Goal: Task Accomplishment & Management: Manage account settings

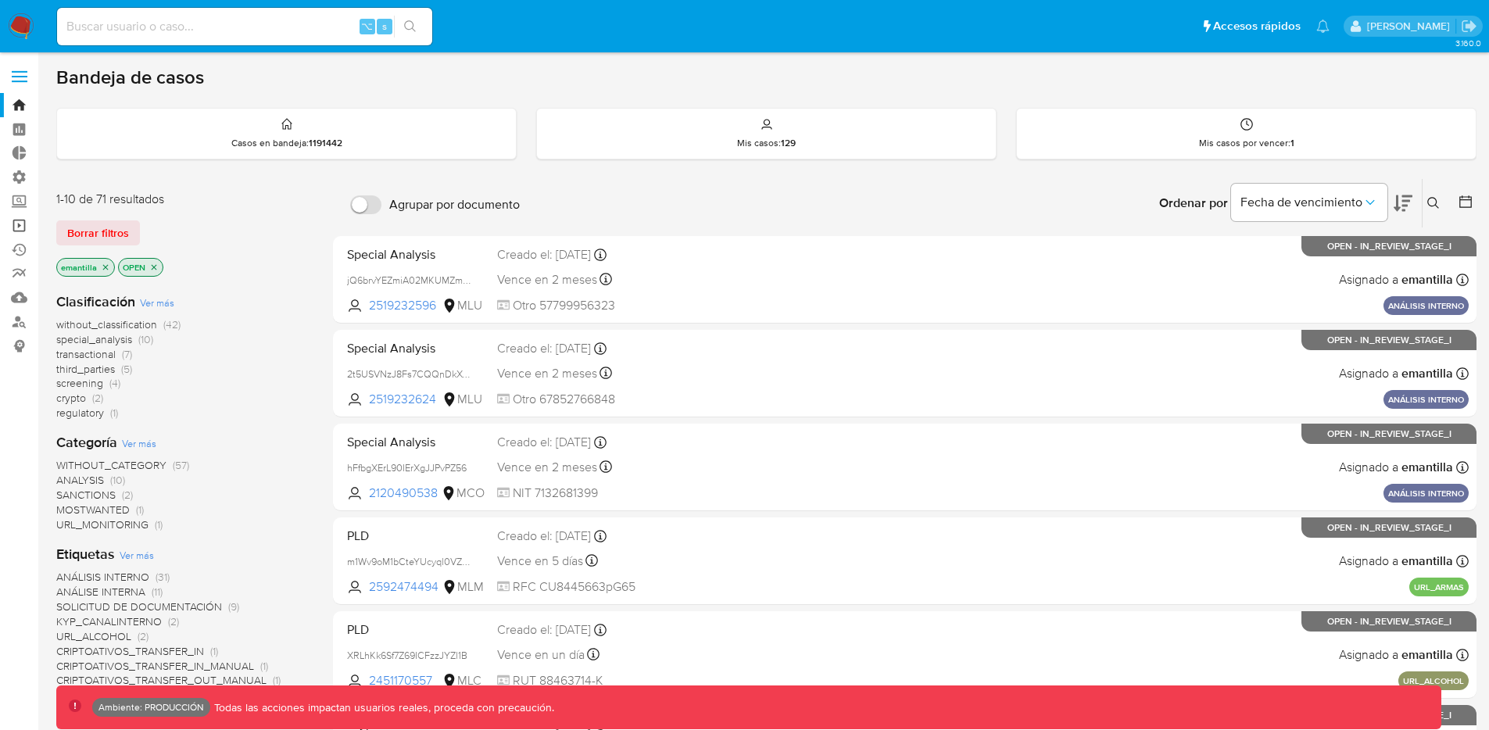
click at [20, 226] on link "Operaciones masivas" at bounding box center [93, 225] width 186 height 24
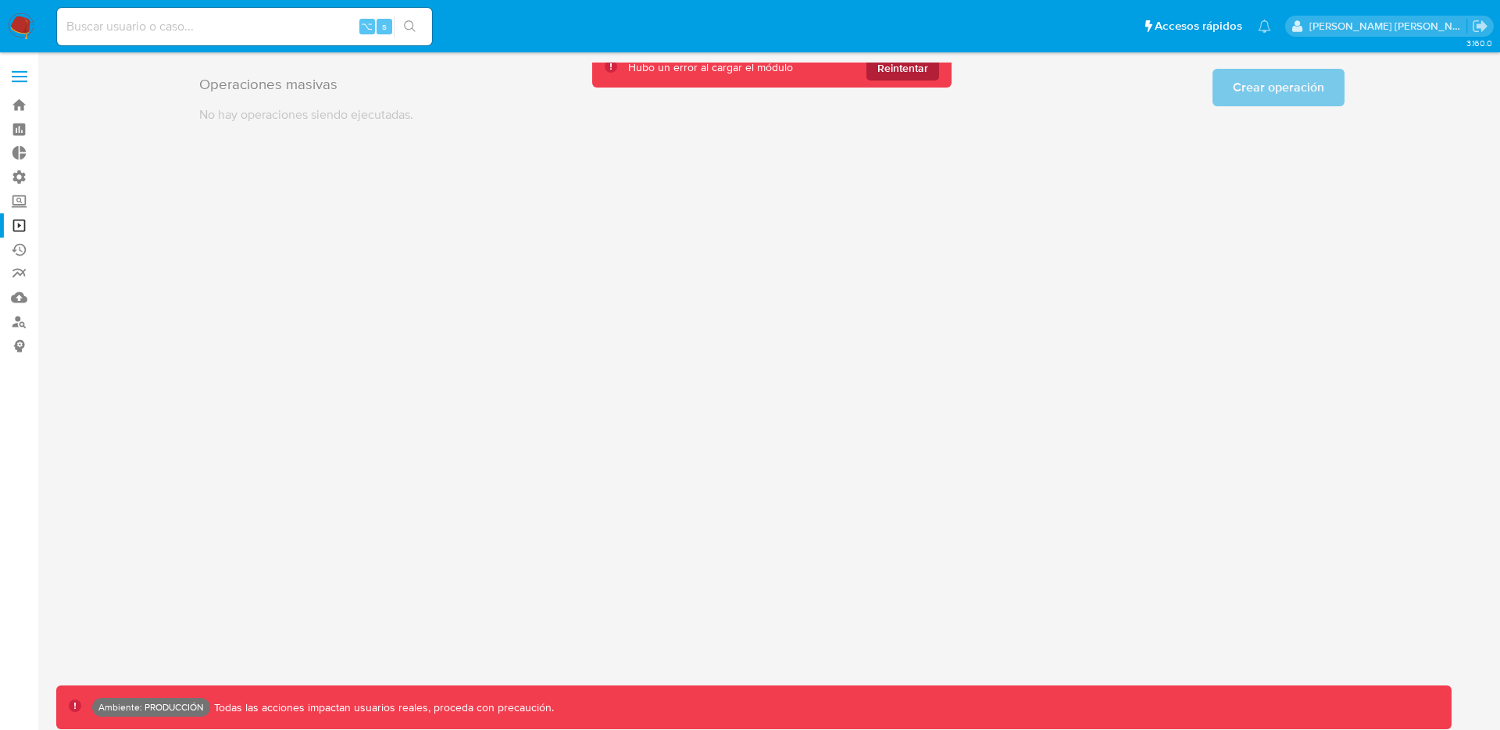
click at [902, 73] on span "Reintentar" at bounding box center [903, 67] width 51 height 25
click at [910, 70] on span "Reintentar" at bounding box center [903, 67] width 51 height 25
click at [16, 183] on label "Administración" at bounding box center [93, 177] width 186 height 24
click at [0, 0] on input "Administración" at bounding box center [0, 0] width 0 height 0
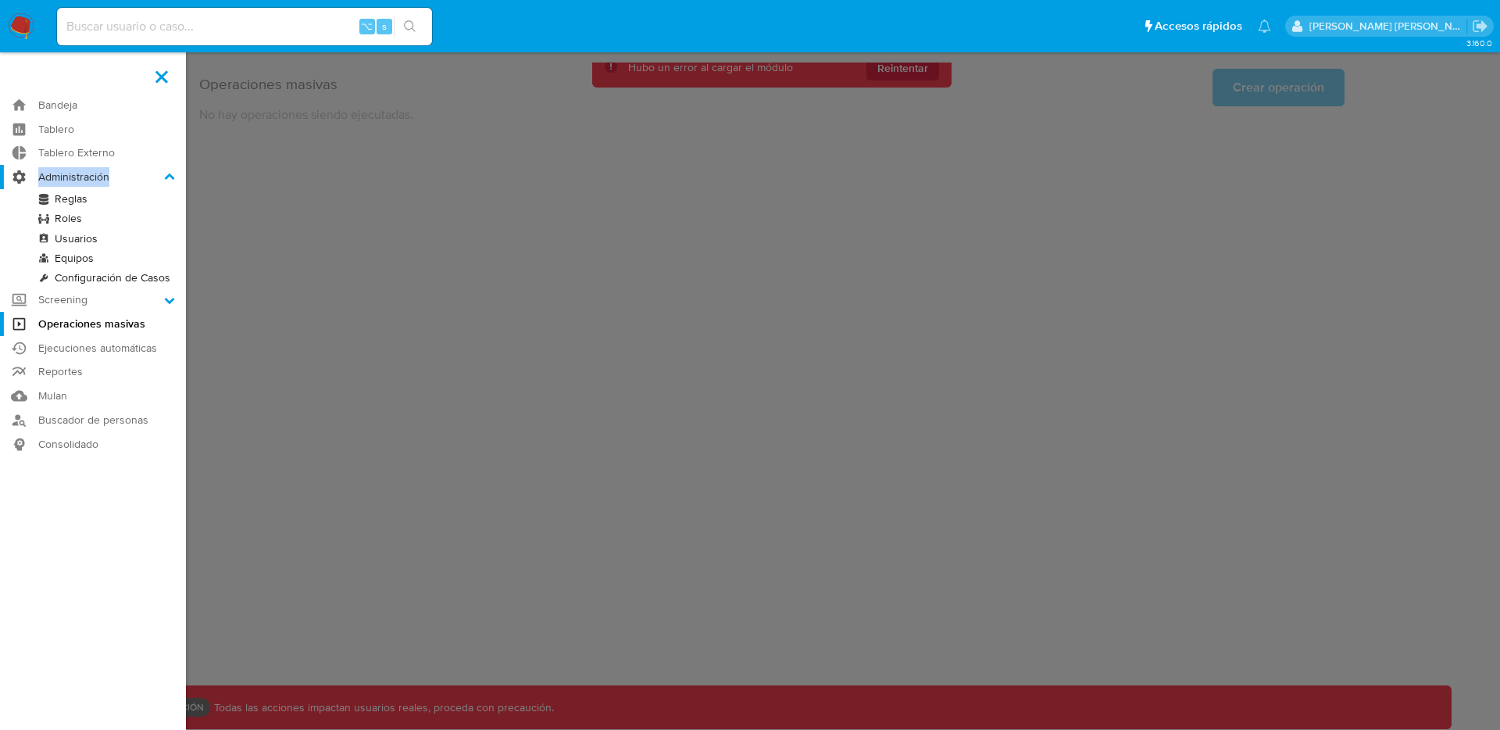
click at [16, 183] on label "Administración" at bounding box center [93, 177] width 186 height 24
click at [0, 0] on input "Administración" at bounding box center [0, 0] width 0 height 0
click at [79, 235] on link "Usuarios" at bounding box center [93, 239] width 186 height 20
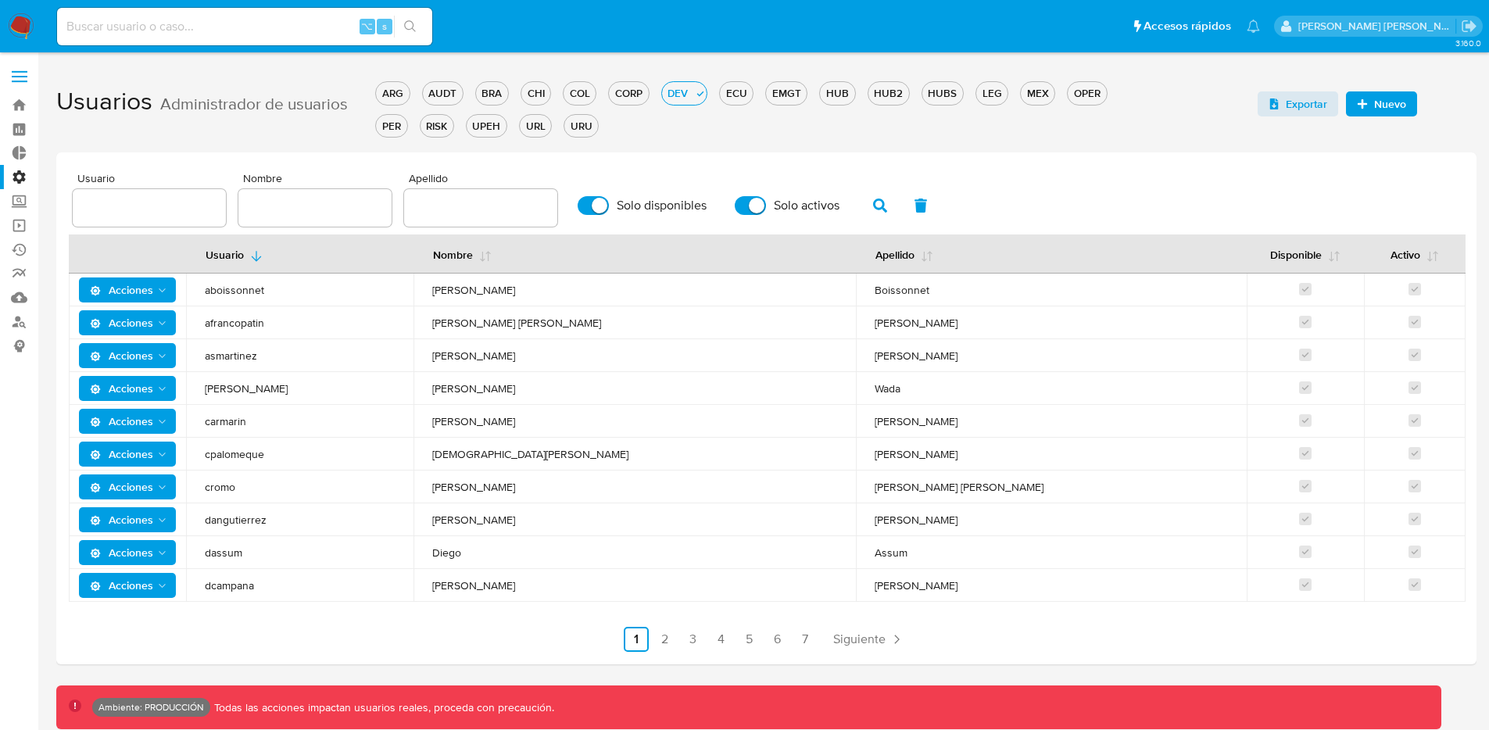
click at [133, 295] on span "Acciones" at bounding box center [121, 289] width 63 height 25
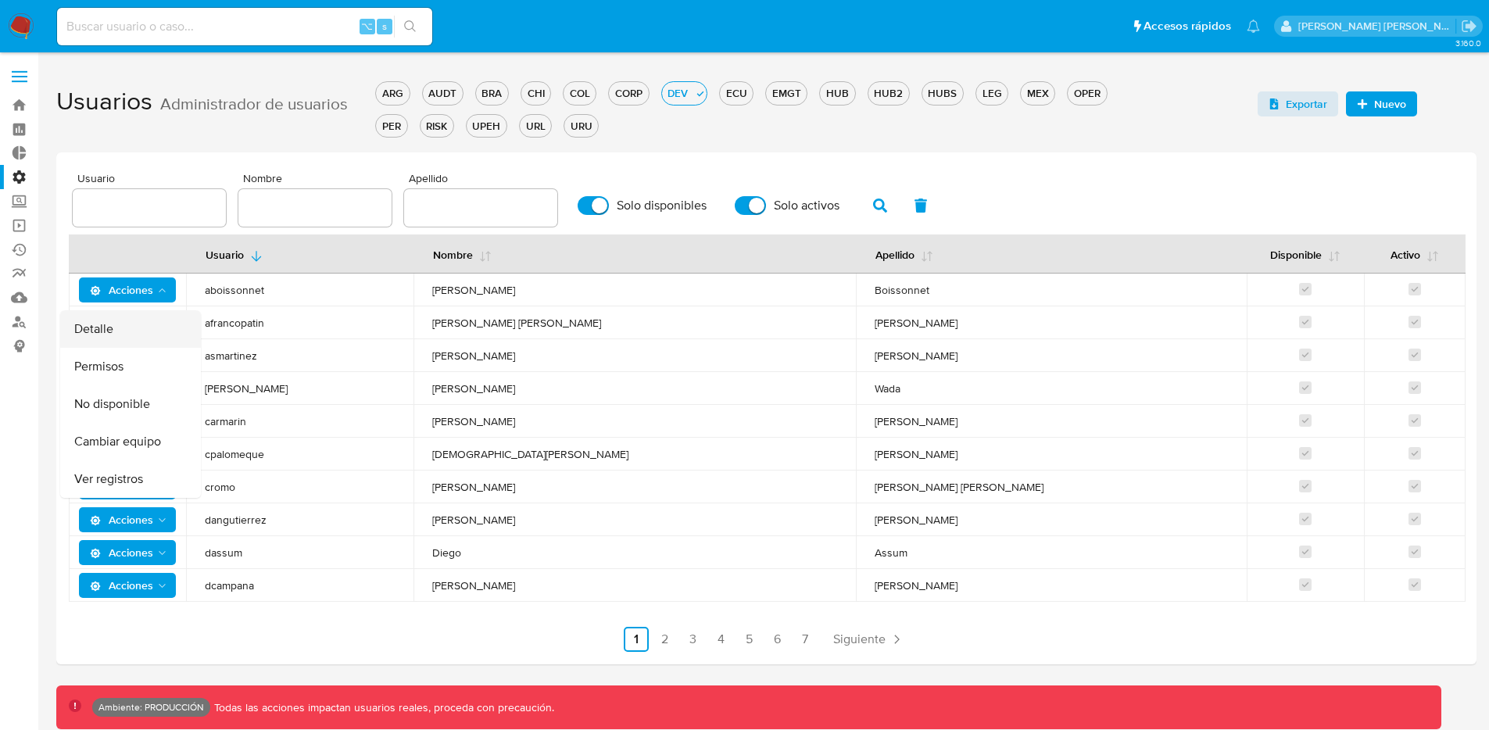
click at [127, 333] on button "Detalle" at bounding box center [130, 329] width 141 height 38
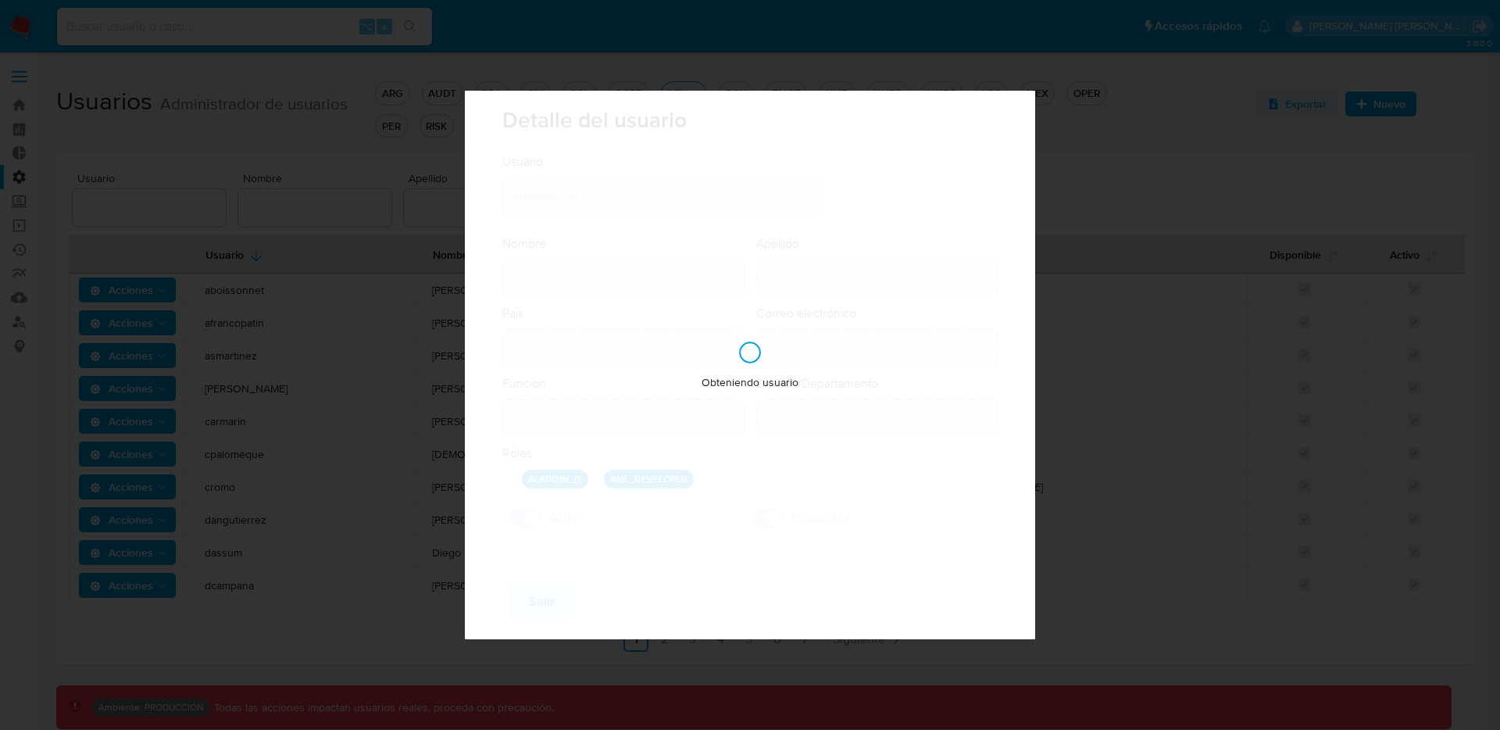
type input "Adrian Federico"
type input "Boissonnet"
type input "Argentina"
type input "adrian.boissonnet@mercadolibre.com"
type input "Analista Semi Senior - IT (80001684)"
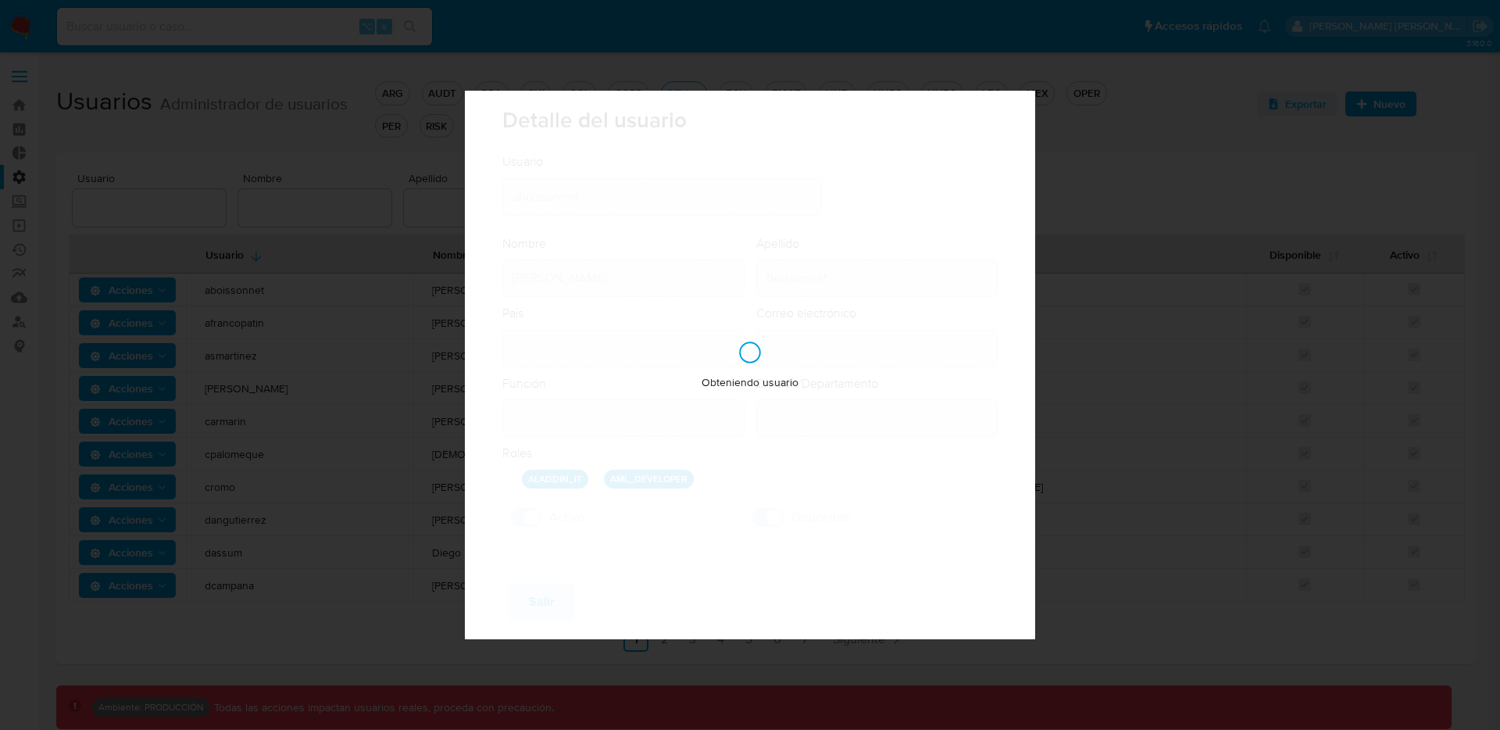
type input "IT IT & Product Risk & Compliance"
checkbox input "true"
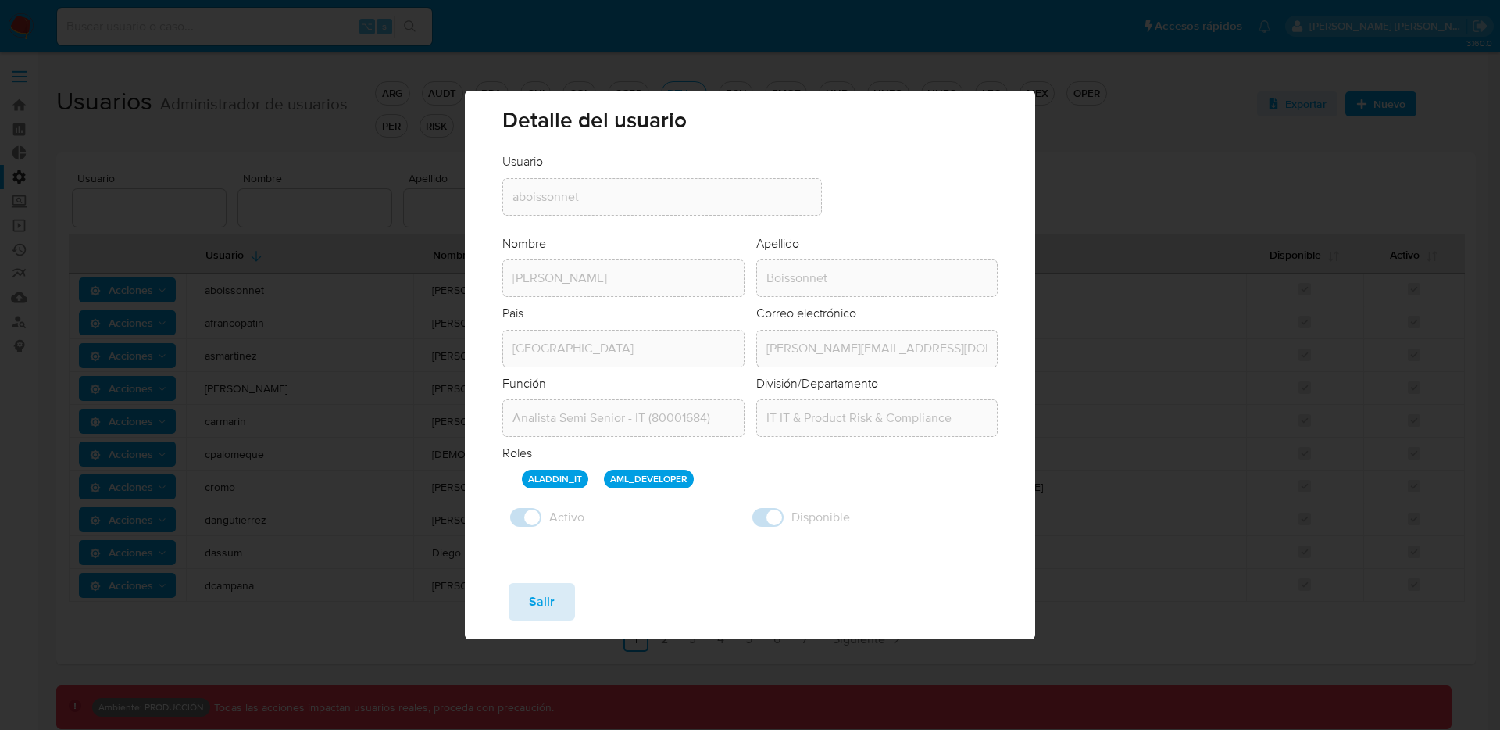
click at [526, 606] on button "Salir" at bounding box center [542, 602] width 66 height 38
checkbox input "false"
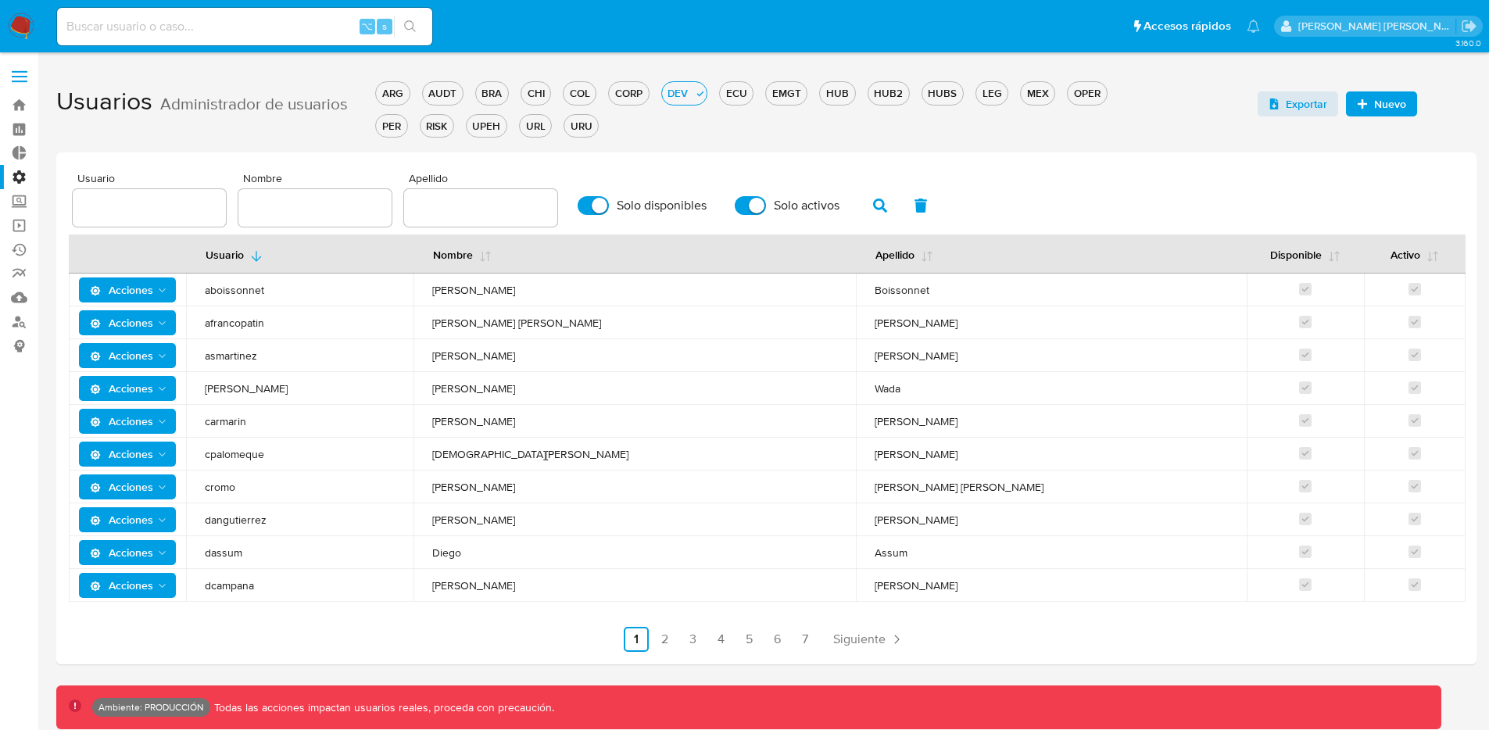
click at [21, 180] on label "Administración" at bounding box center [93, 177] width 186 height 24
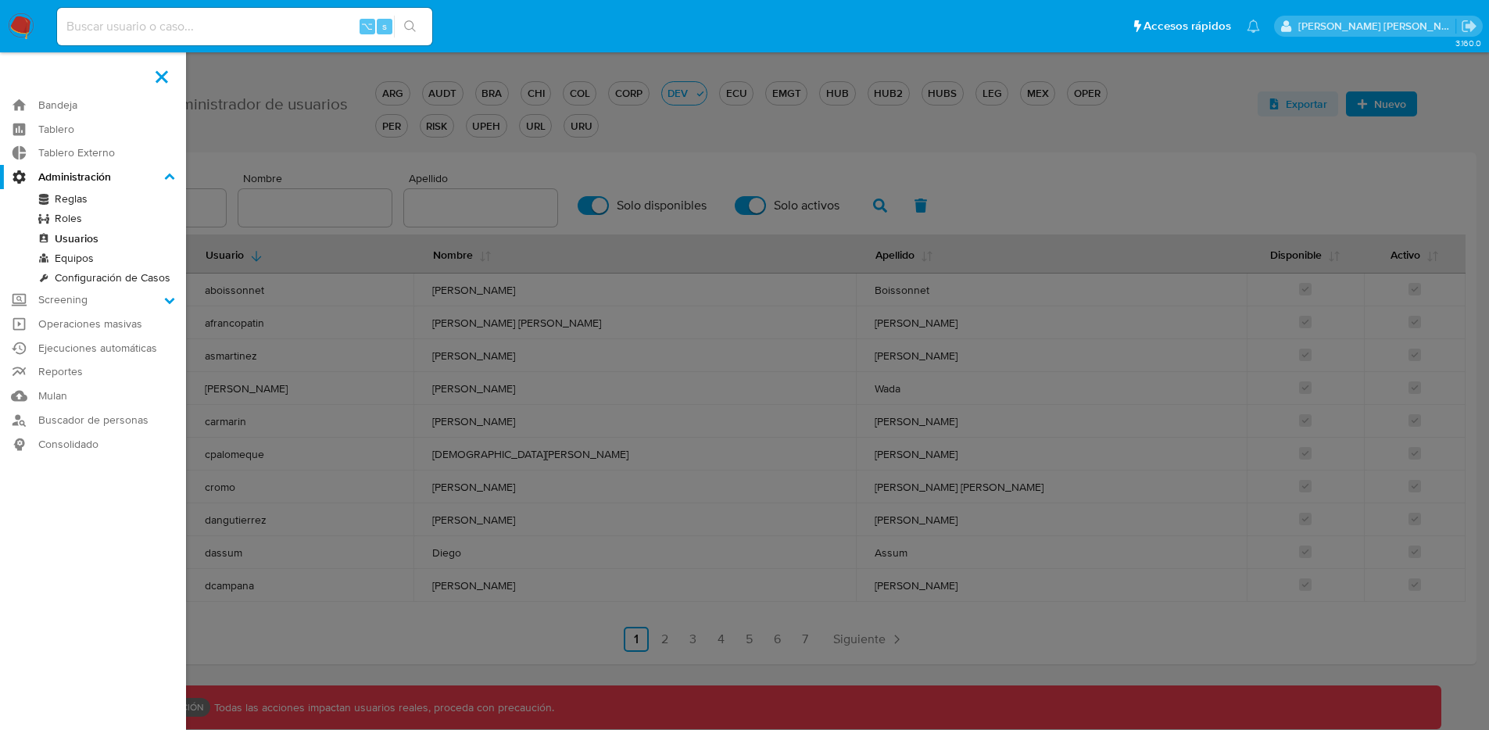
click at [0, 0] on input "Administración" at bounding box center [0, 0] width 0 height 0
click at [84, 257] on link "Equipos" at bounding box center [93, 259] width 186 height 20
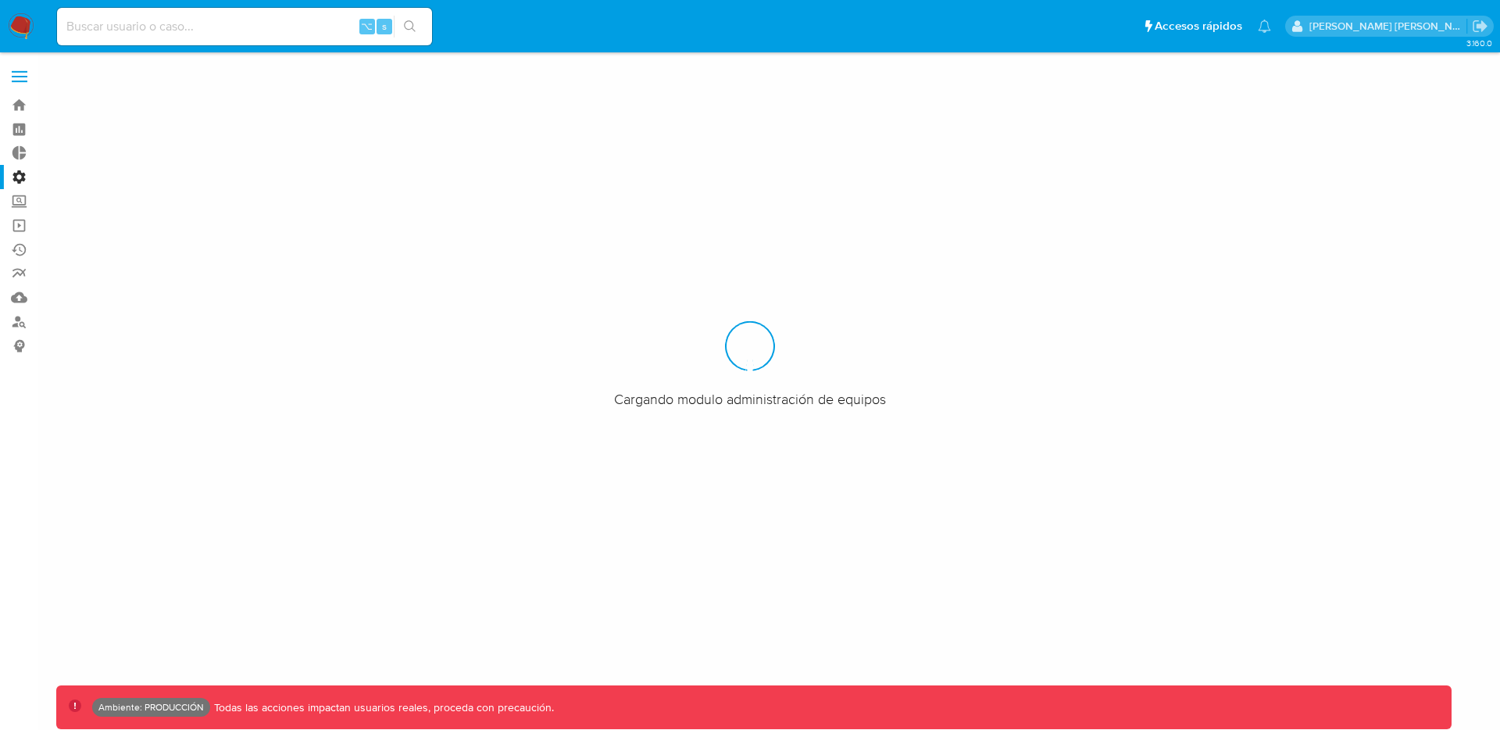
click at [20, 180] on label "Administración" at bounding box center [93, 177] width 186 height 24
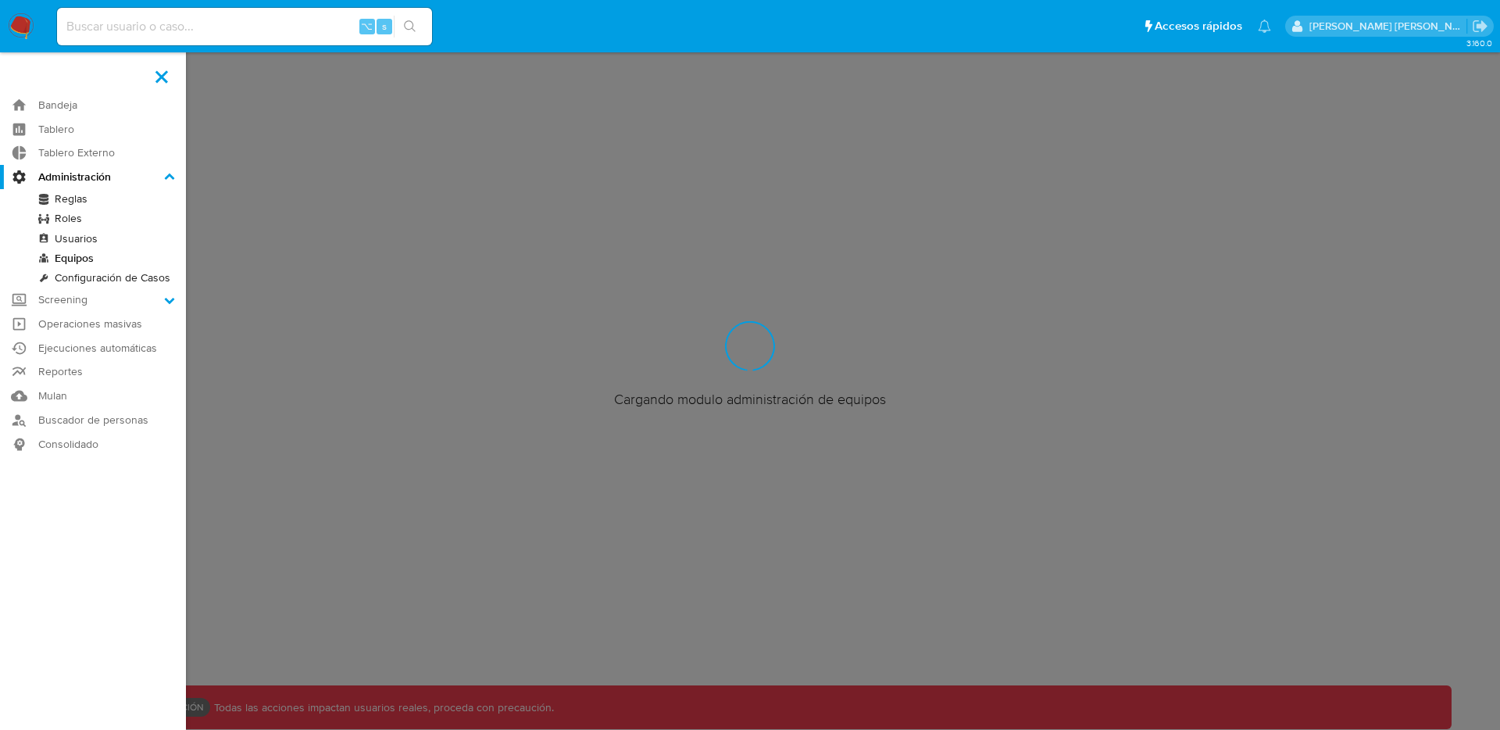
click at [0, 0] on input "Administración" at bounding box center [0, 0] width 0 height 0
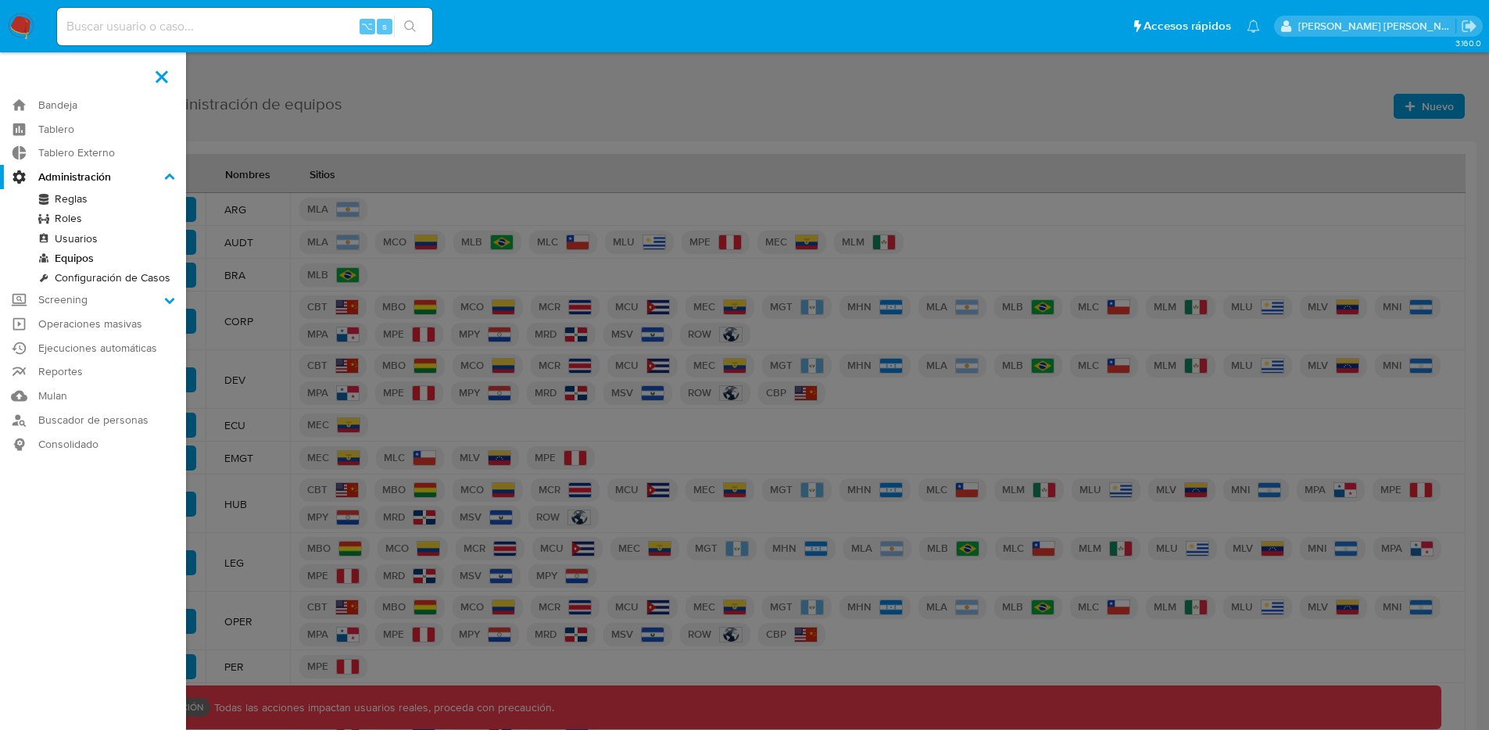
click at [72, 218] on link "Roles" at bounding box center [93, 219] width 186 height 20
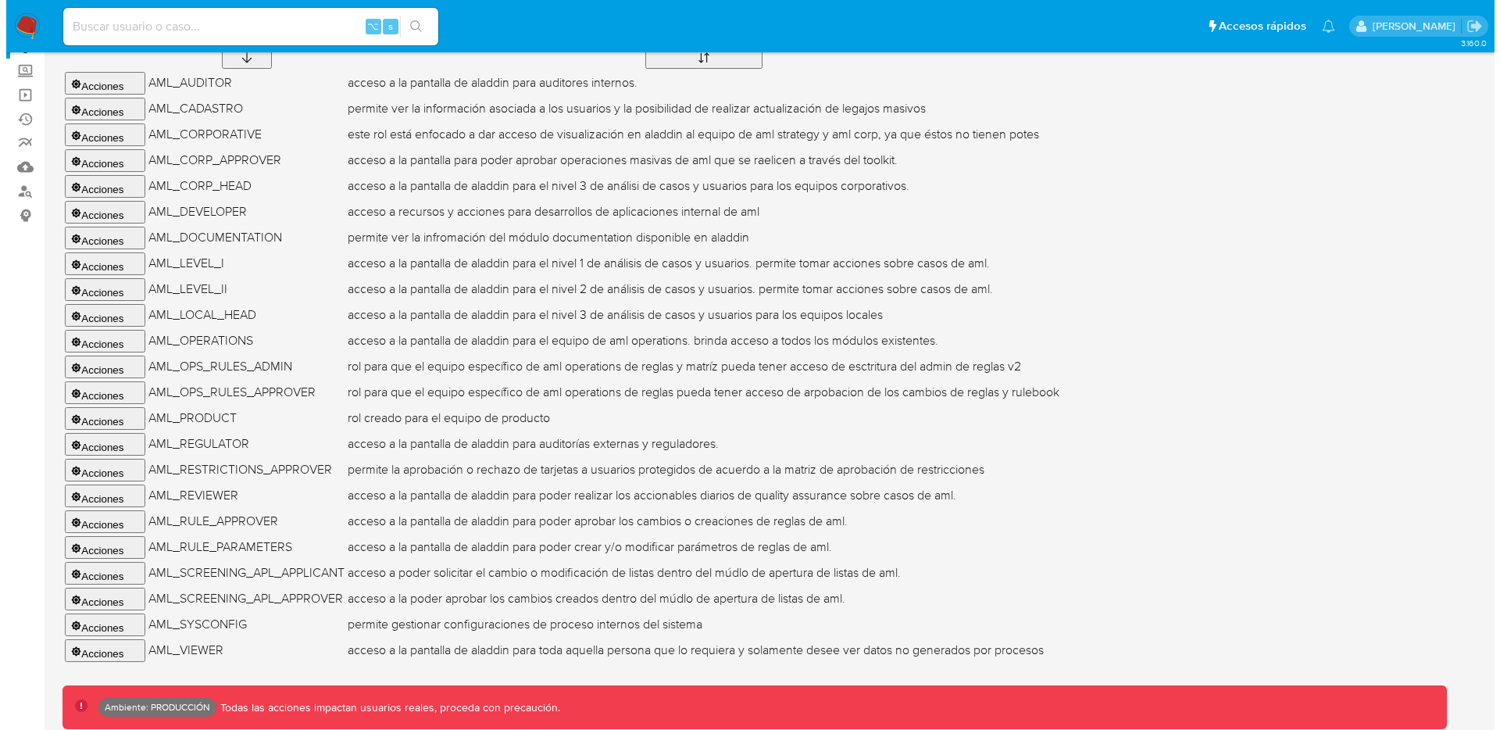
scroll to position [154, 0]
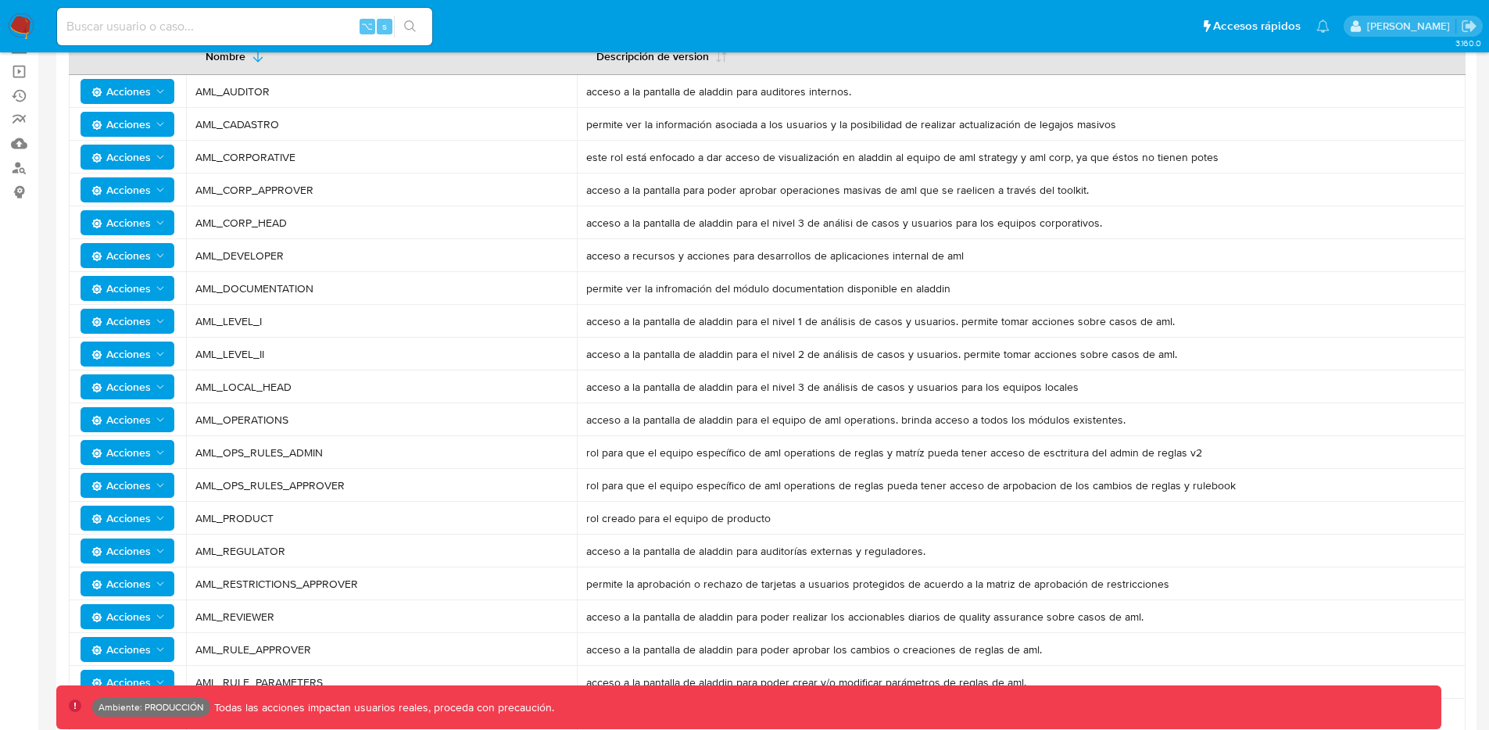
click at [159, 328] on span "Acciones" at bounding box center [128, 321] width 75 height 22
click at [146, 350] on button "Usuarios" at bounding box center [130, 361] width 141 height 38
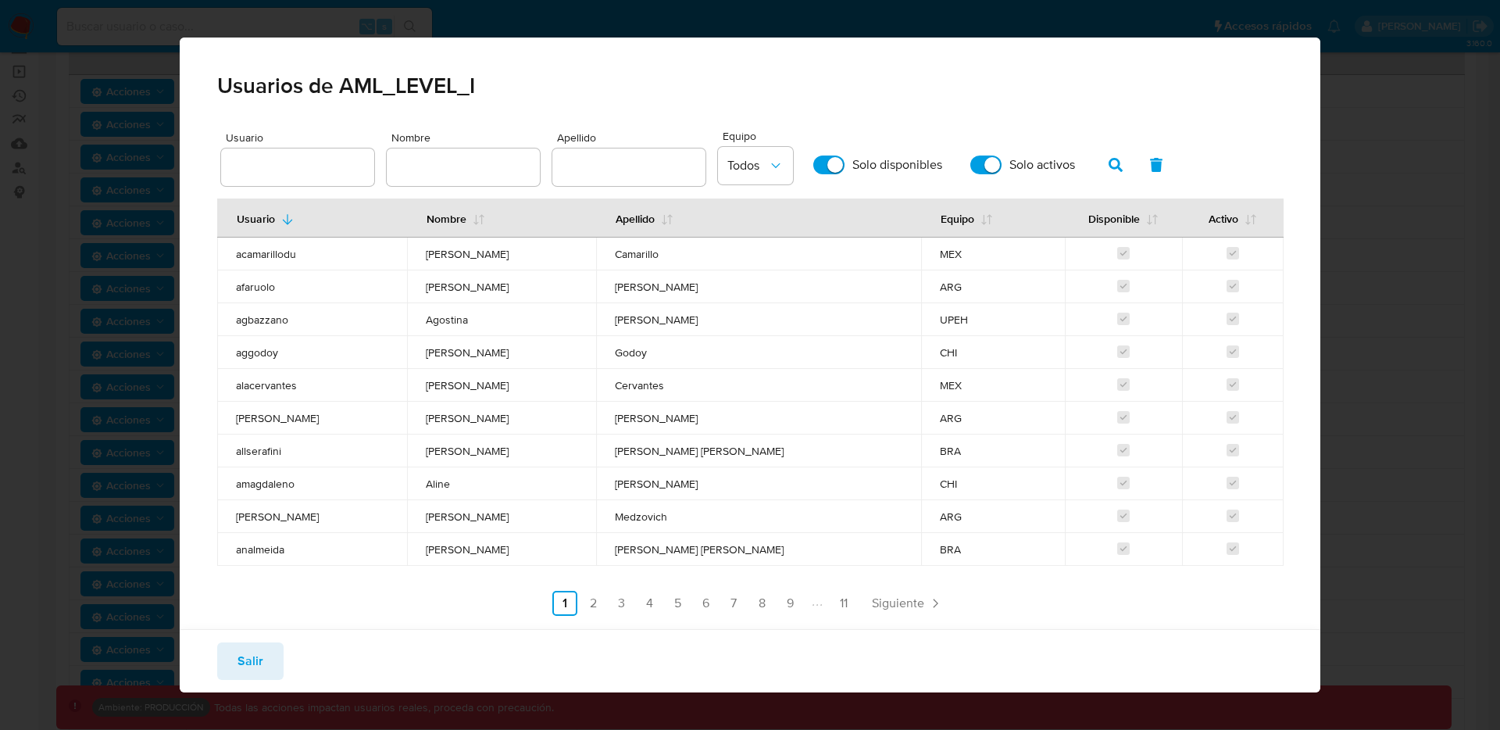
click at [1337, 109] on div "Usuarios de AML_LEVEL_I Usuario Nombre Apellido Equipo Todos Solo disponibles S…" at bounding box center [750, 365] width 1500 height 730
click at [253, 655] on span "Salir" at bounding box center [251, 661] width 26 height 34
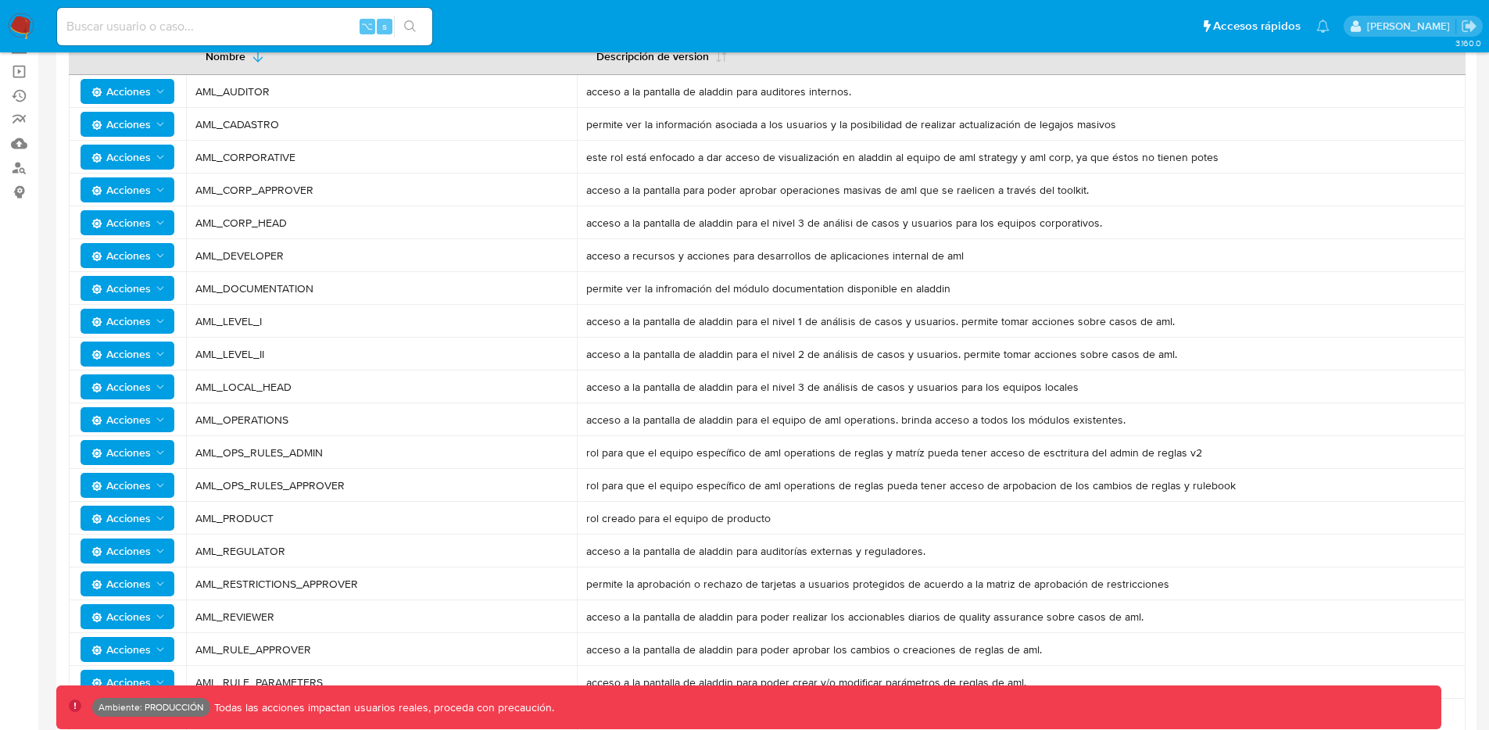
click at [156, 254] on icon "Acciones" at bounding box center [160, 255] width 13 height 13
click at [117, 329] on button "Permisos" at bounding box center [130, 332] width 141 height 38
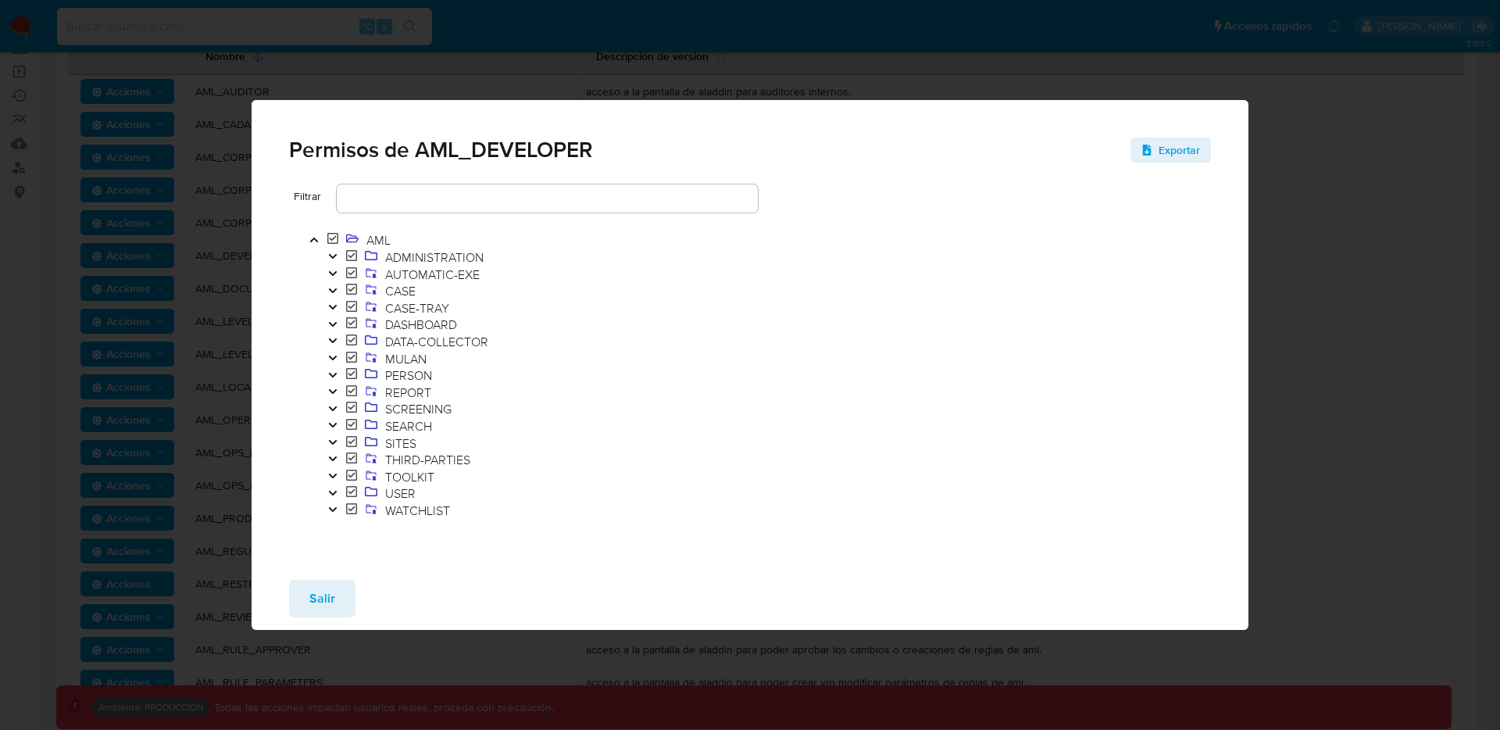
click at [334, 476] on icon "Toggle" at bounding box center [332, 476] width 8 height 5
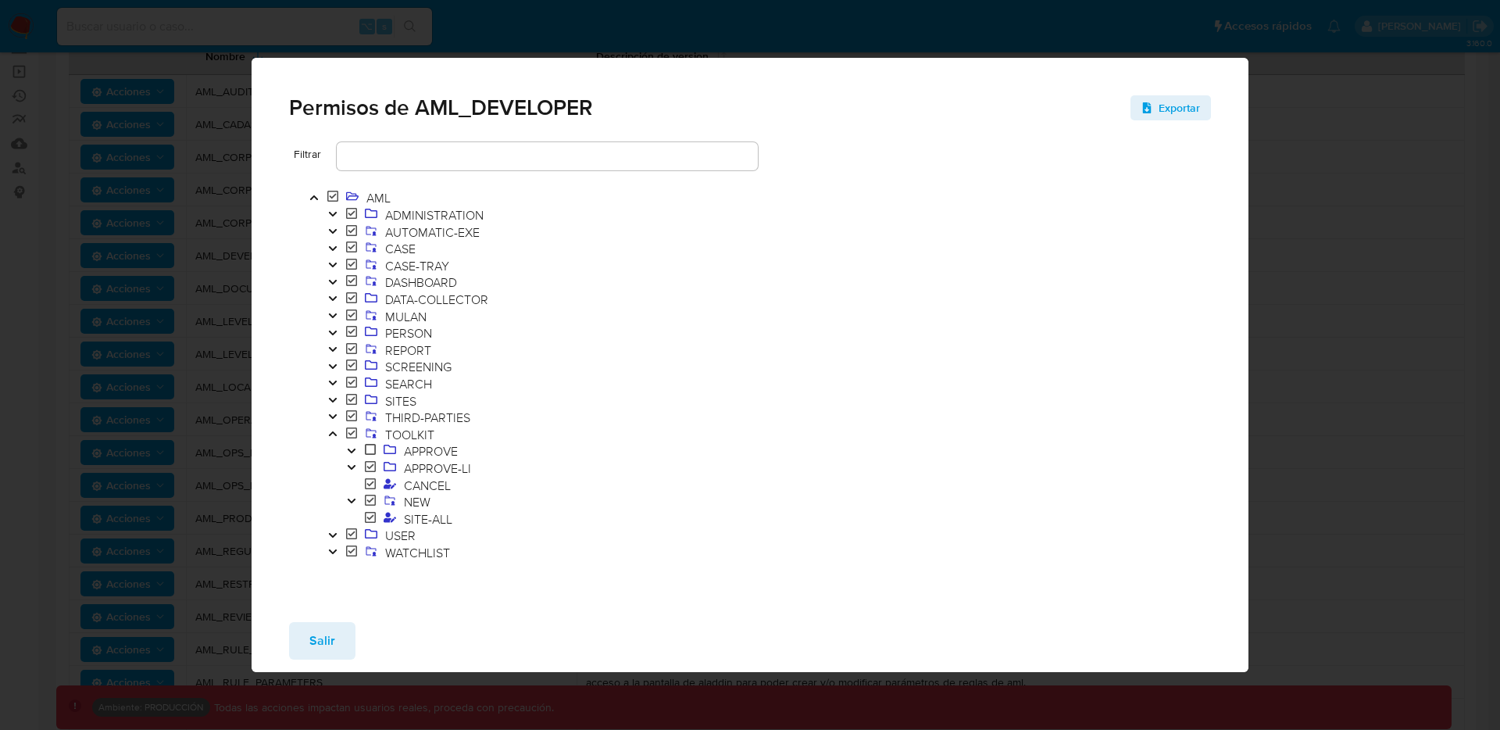
click at [354, 499] on icon "Toggle" at bounding box center [351, 500] width 11 height 9
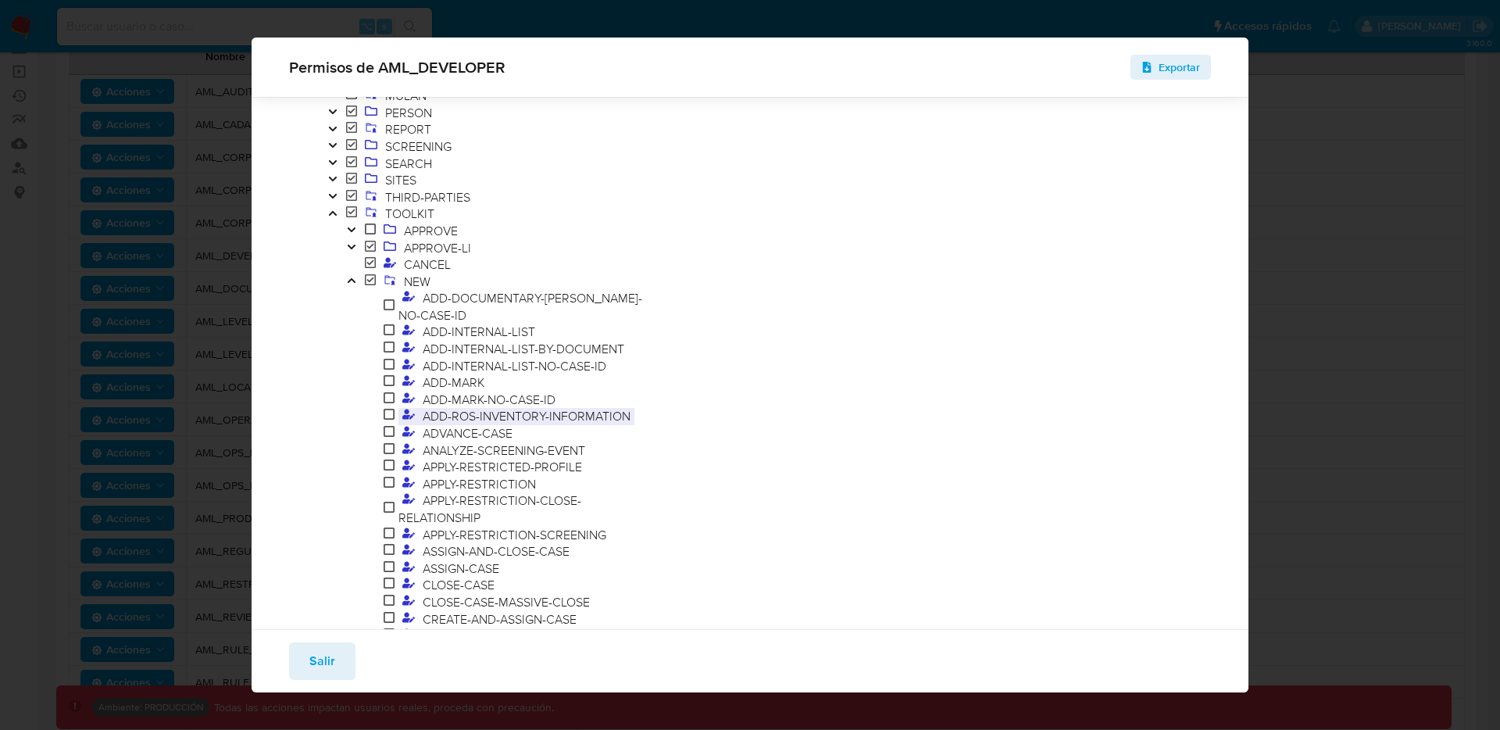
scroll to position [177, 0]
click at [599, 338] on span "ADD-INTERNAL-LIST-BY-DOCUMENT" at bounding box center [523, 346] width 209 height 17
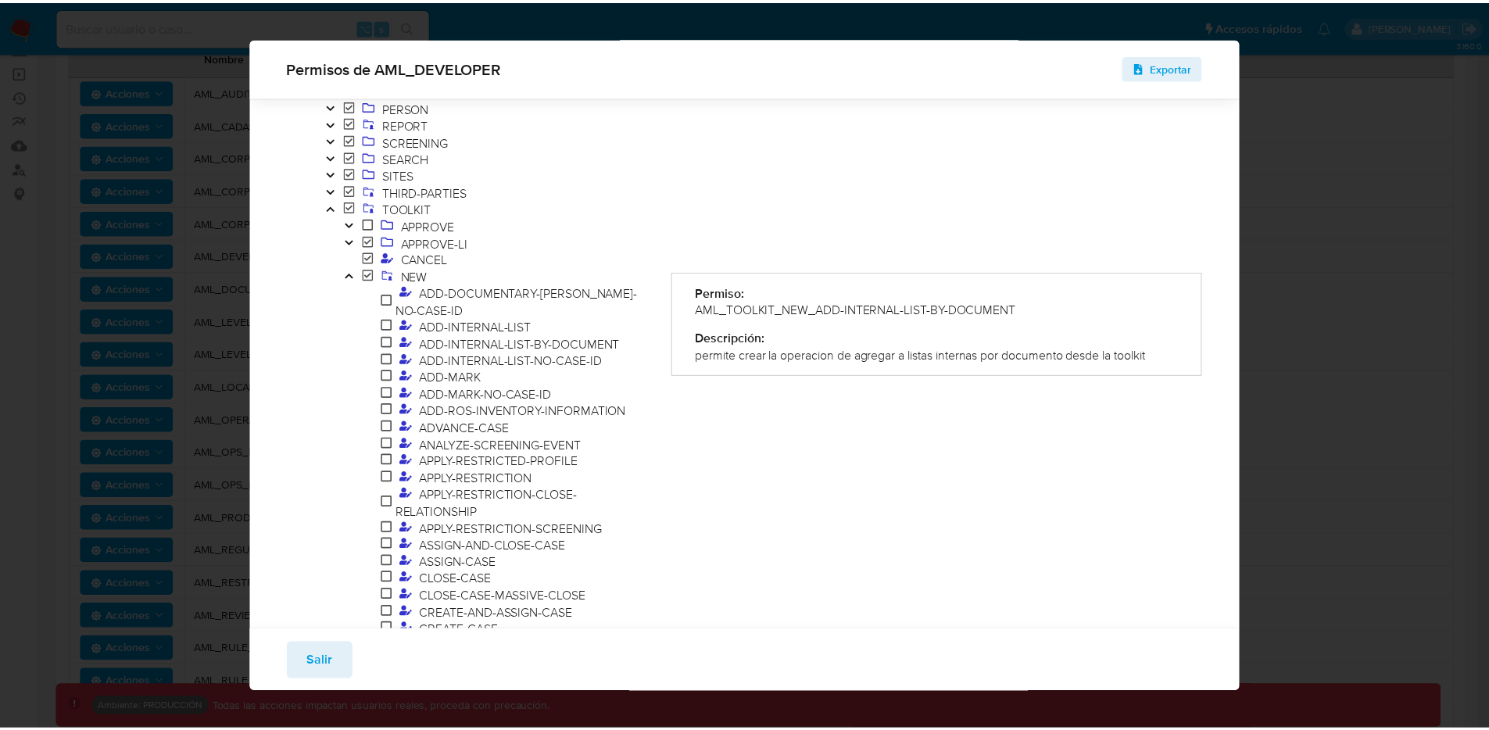
scroll to position [148, 0]
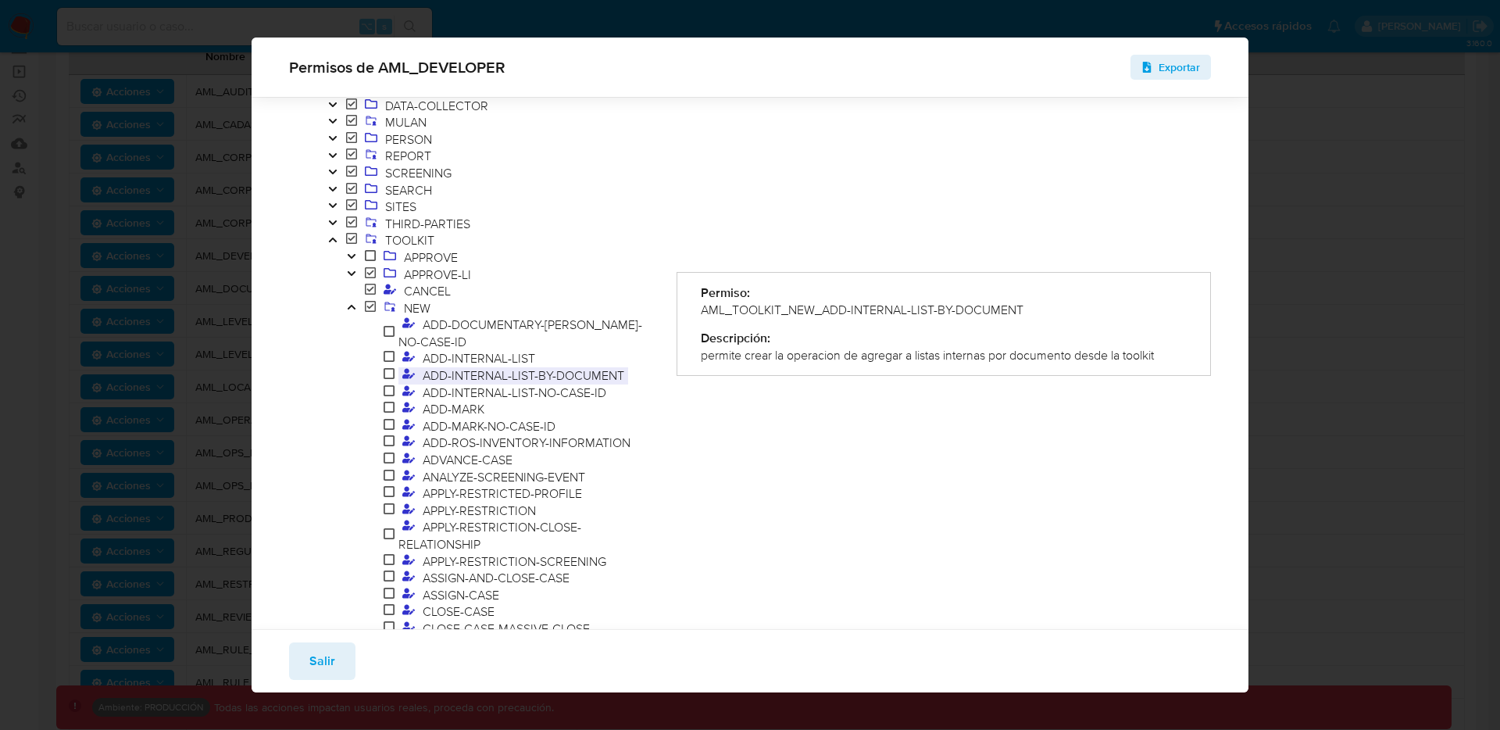
click at [498, 367] on span "ADD-INTERNAL-LIST-BY-DOCUMENT" at bounding box center [523, 375] width 209 height 17
click at [332, 657] on span "Salir" at bounding box center [322, 661] width 26 height 34
